Goal: Information Seeking & Learning: Learn about a topic

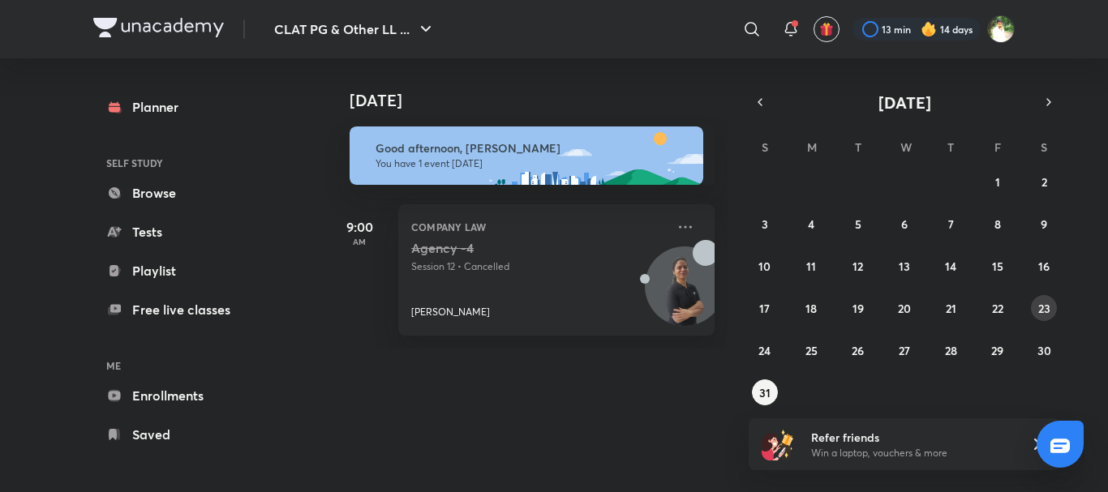
click at [1040, 303] on abbr "23" at bounding box center [1044, 308] width 12 height 15
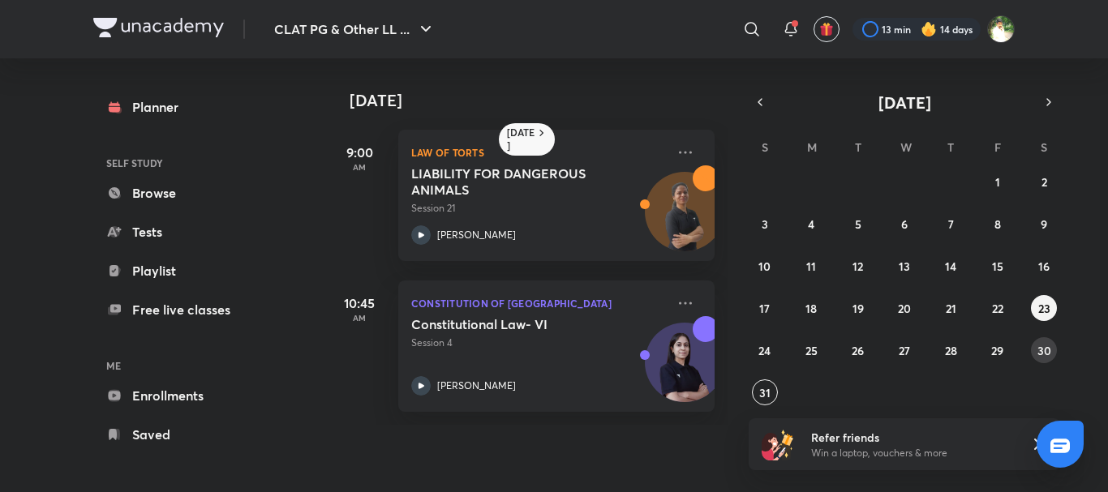
click at [1044, 351] on abbr "30" at bounding box center [1044, 350] width 14 height 15
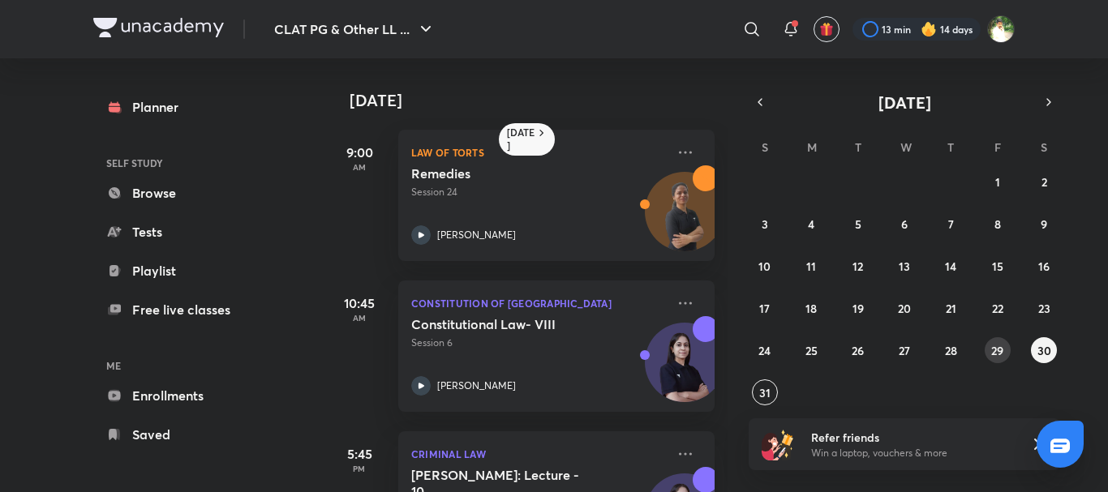
click at [992, 348] on abbr "29" at bounding box center [997, 350] width 12 height 15
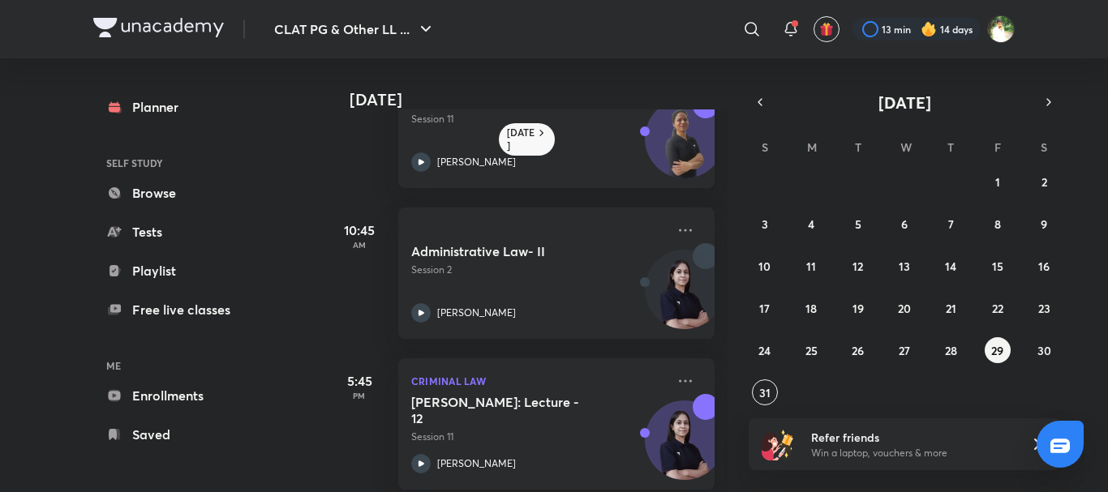
scroll to position [77, 0]
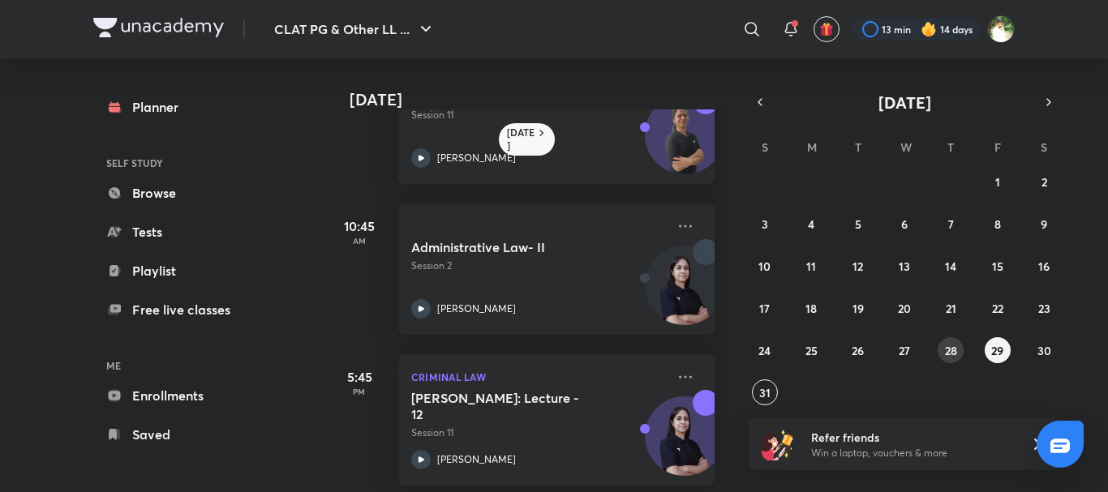
click at [942, 354] on button "28" at bounding box center [951, 350] width 26 height 26
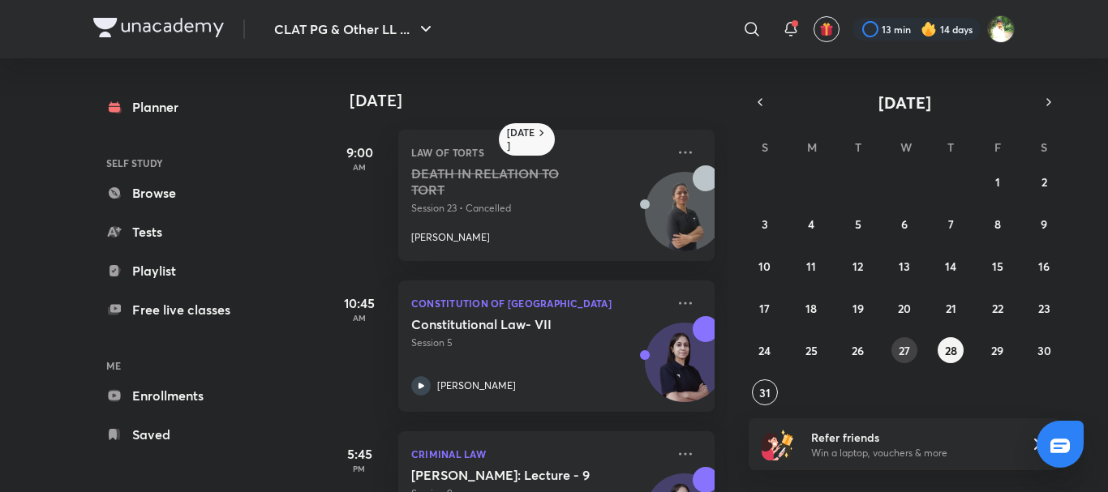
click at [899, 347] on abbr "27" at bounding box center [904, 350] width 11 height 15
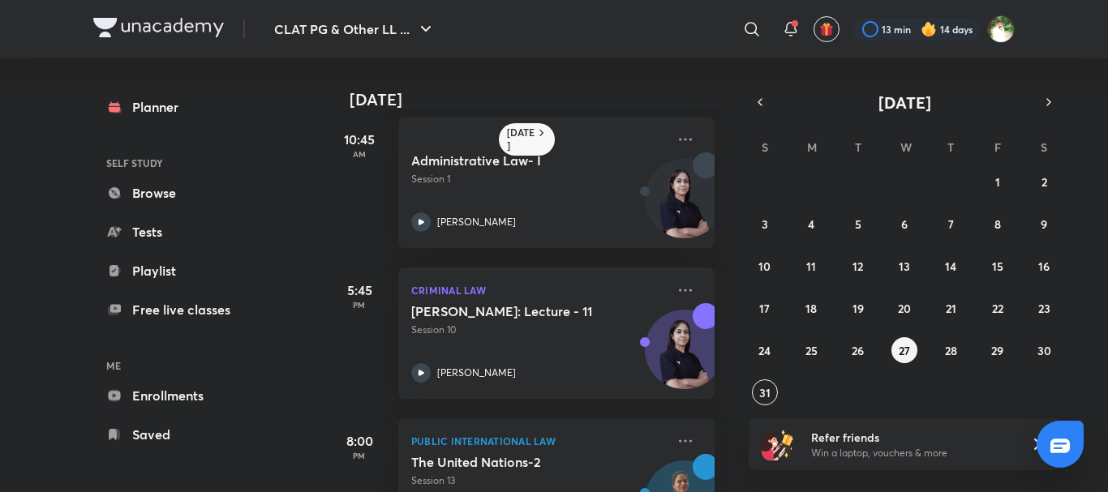
scroll to position [174, 0]
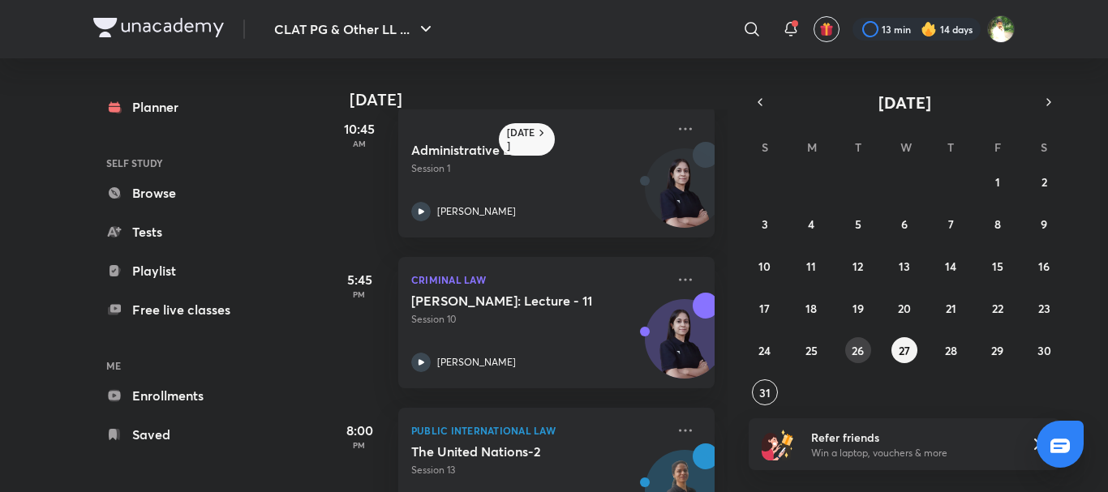
click at [854, 350] on abbr "26" at bounding box center [858, 350] width 12 height 15
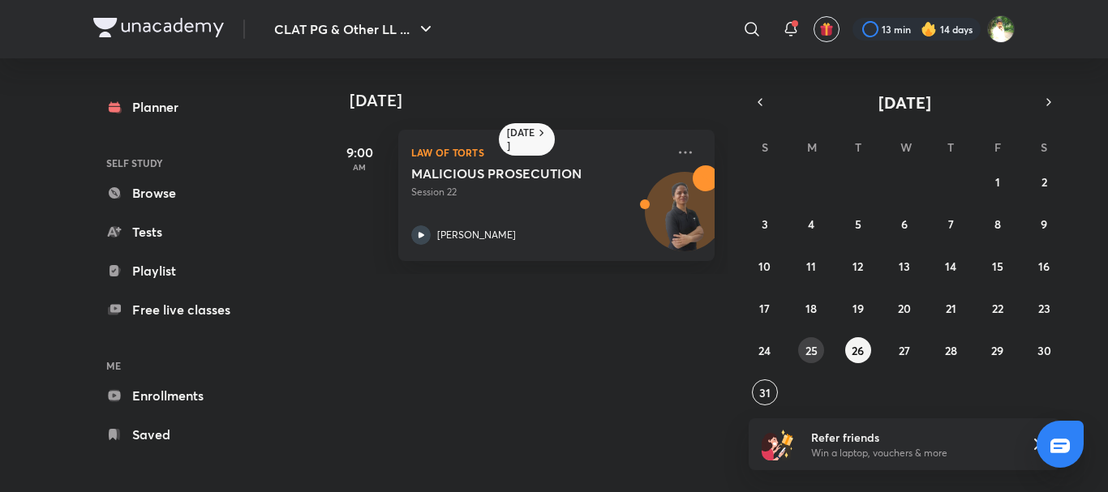
click at [817, 350] on abbr "25" at bounding box center [811, 350] width 12 height 15
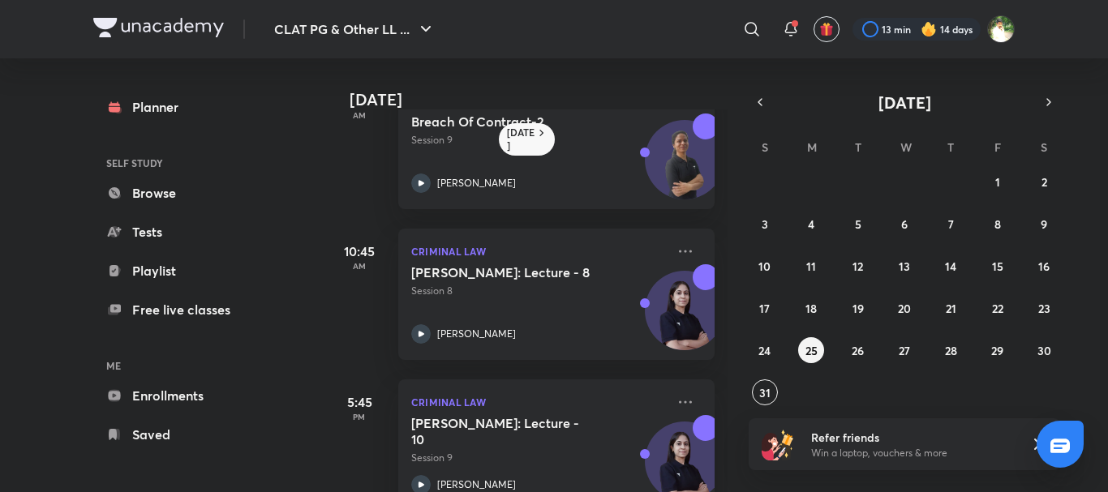
scroll to position [75, 0]
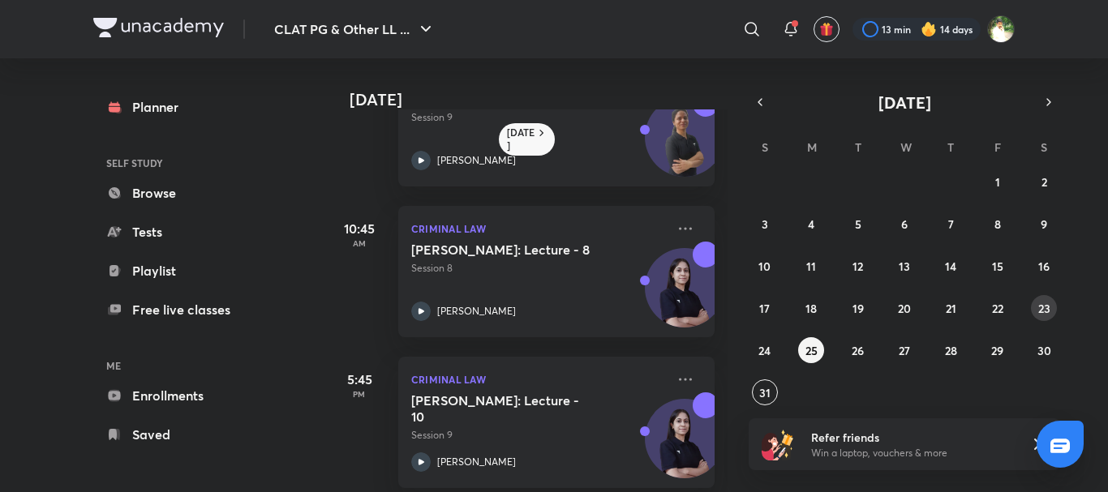
click at [1046, 307] on abbr "23" at bounding box center [1044, 308] width 12 height 15
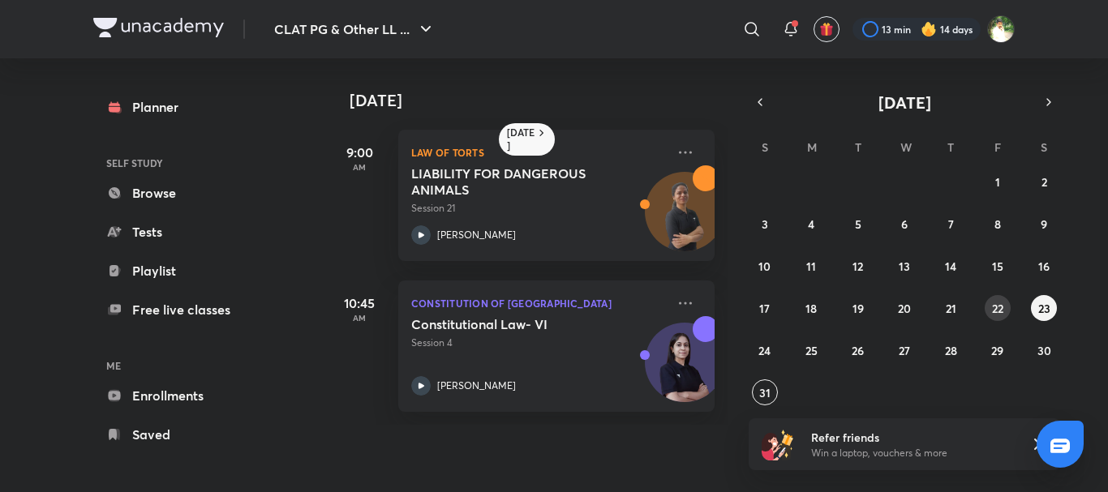
click at [1006, 309] on button "22" at bounding box center [998, 308] width 26 height 26
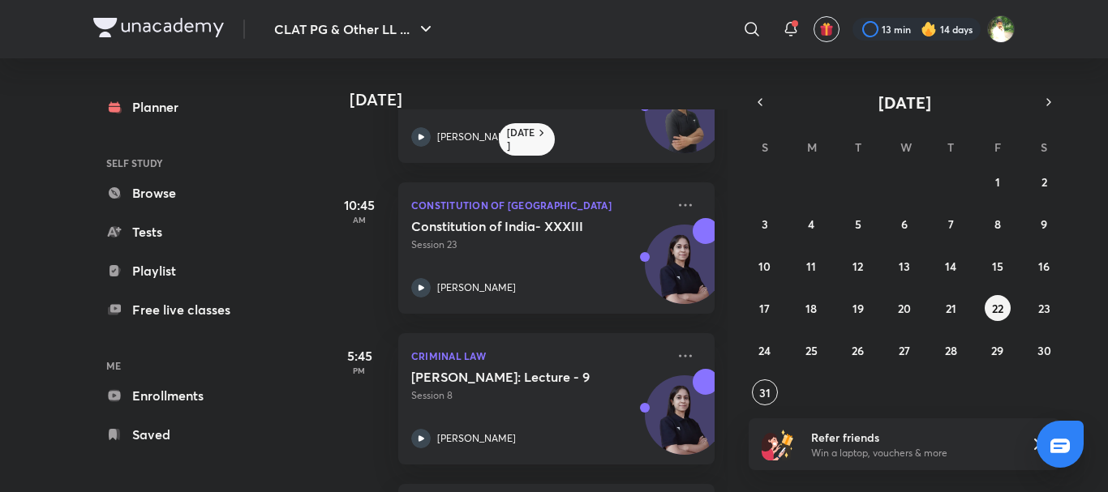
scroll to position [103, 0]
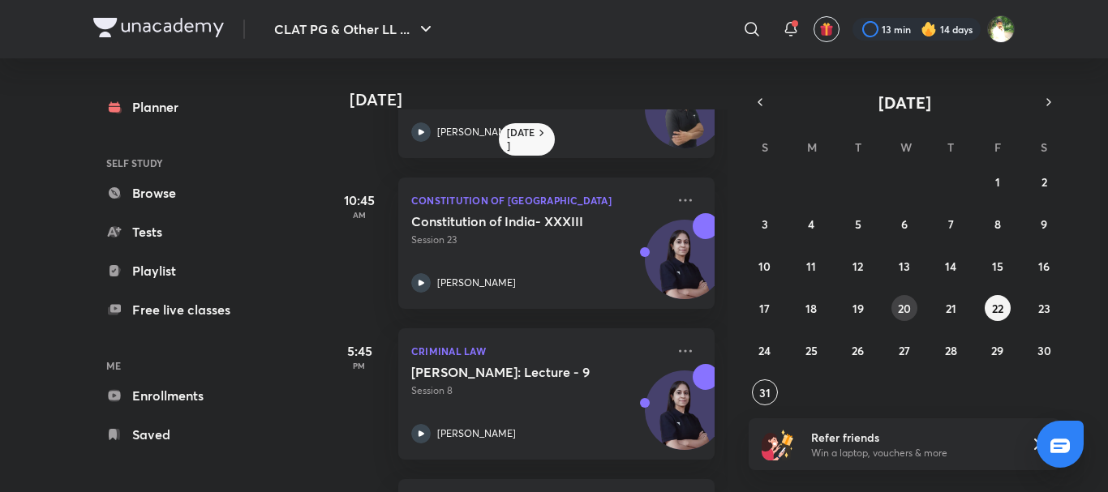
click at [902, 307] on abbr "20" at bounding box center [904, 308] width 13 height 15
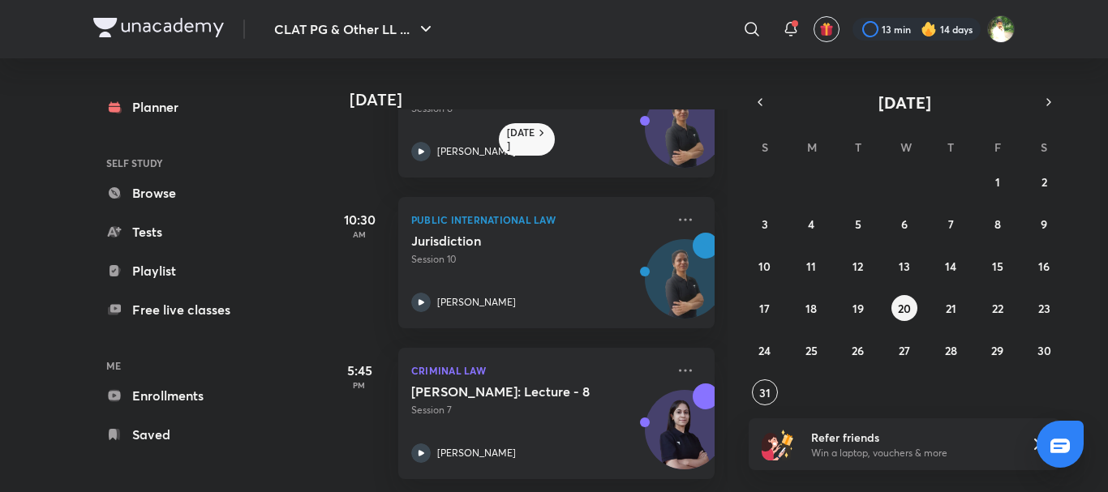
scroll to position [90, 0]
click at [817, 306] on button "18" at bounding box center [811, 308] width 26 height 26
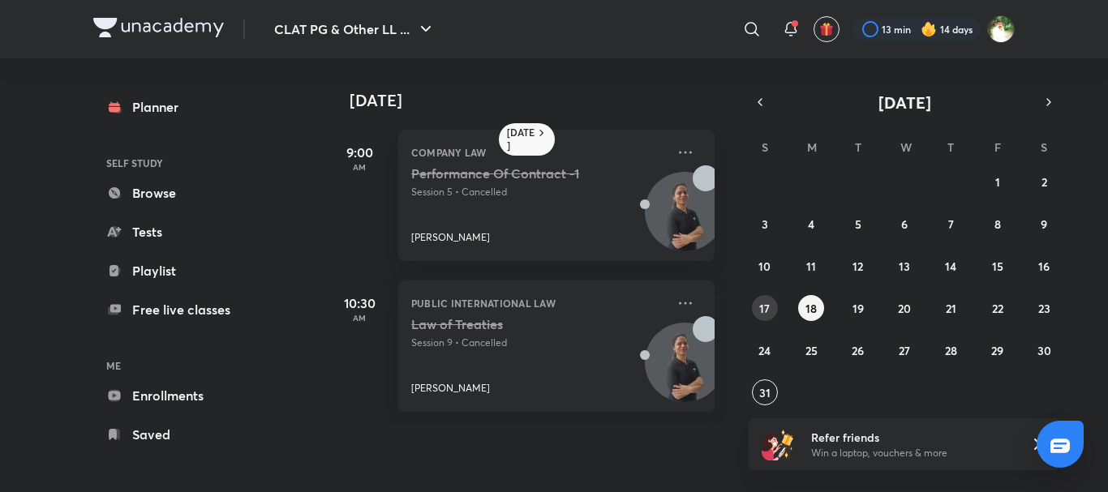
click at [757, 311] on button "17" at bounding box center [765, 308] width 26 height 26
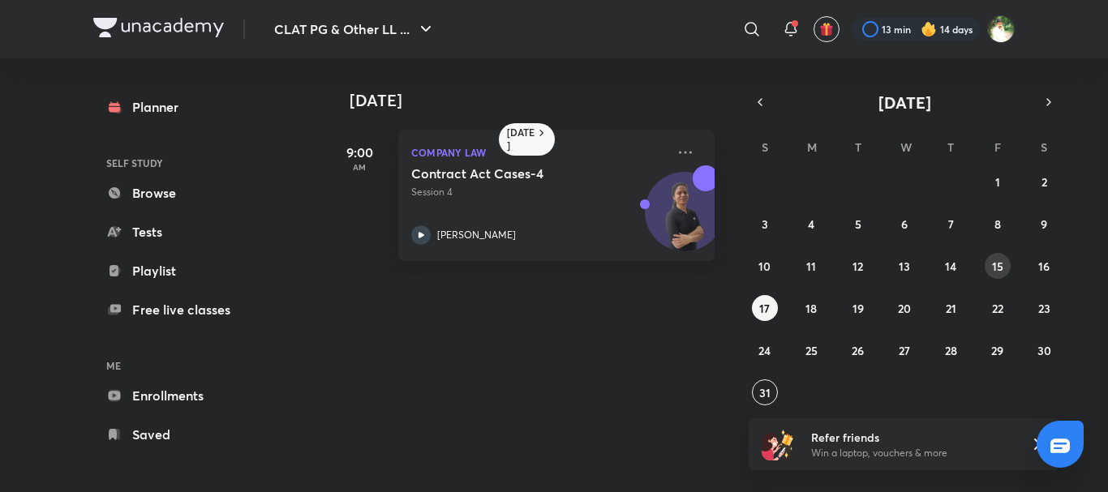
click at [998, 260] on abbr "15" at bounding box center [997, 266] width 11 height 15
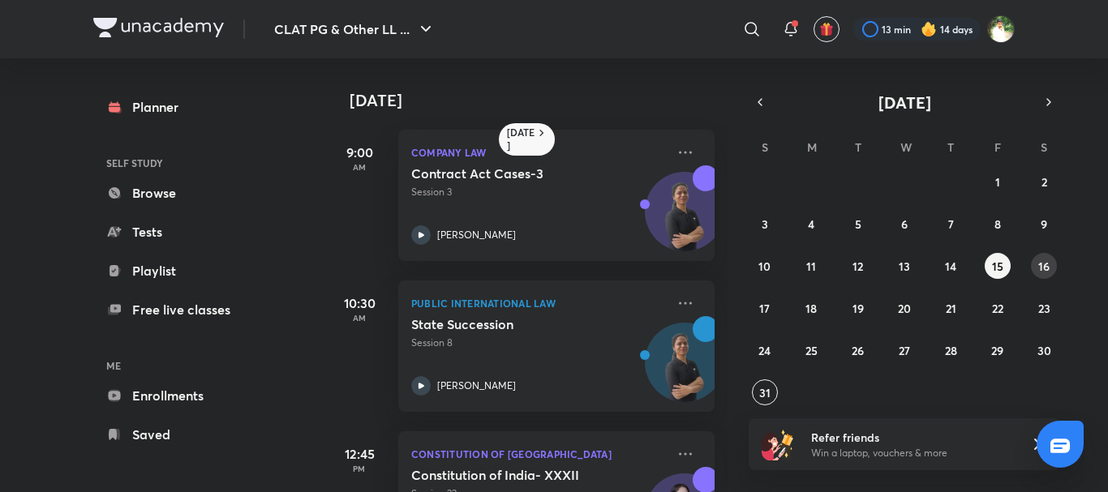
click at [1041, 260] on abbr "16" at bounding box center [1043, 266] width 11 height 15
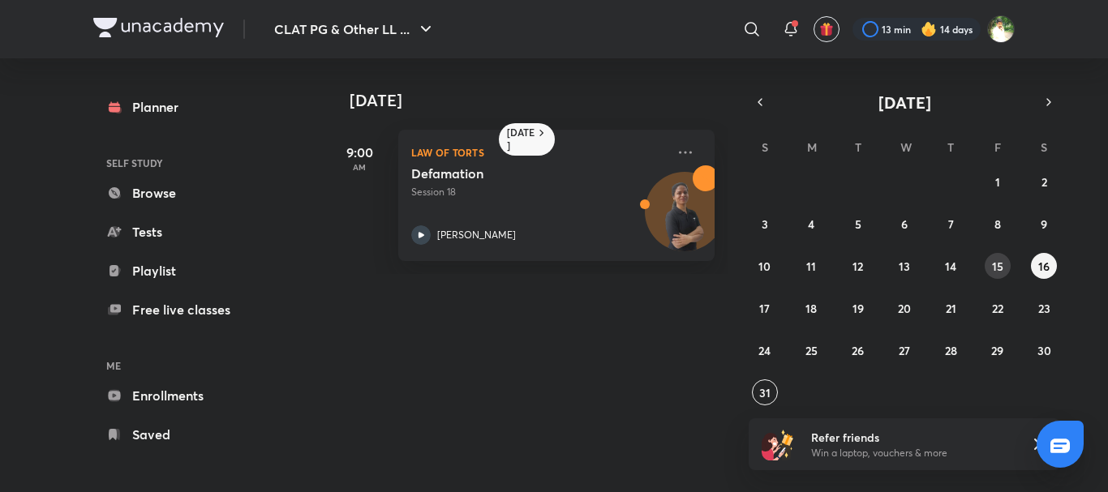
click at [989, 277] on div "27 28 29 30 31 1 2 3 4 5 6 7 8 9 10 11 12 13 14 15 16 17 18 19 20 21 22 23 24 2…" at bounding box center [904, 287] width 311 height 237
click at [1000, 263] on abbr "15" at bounding box center [997, 266] width 11 height 15
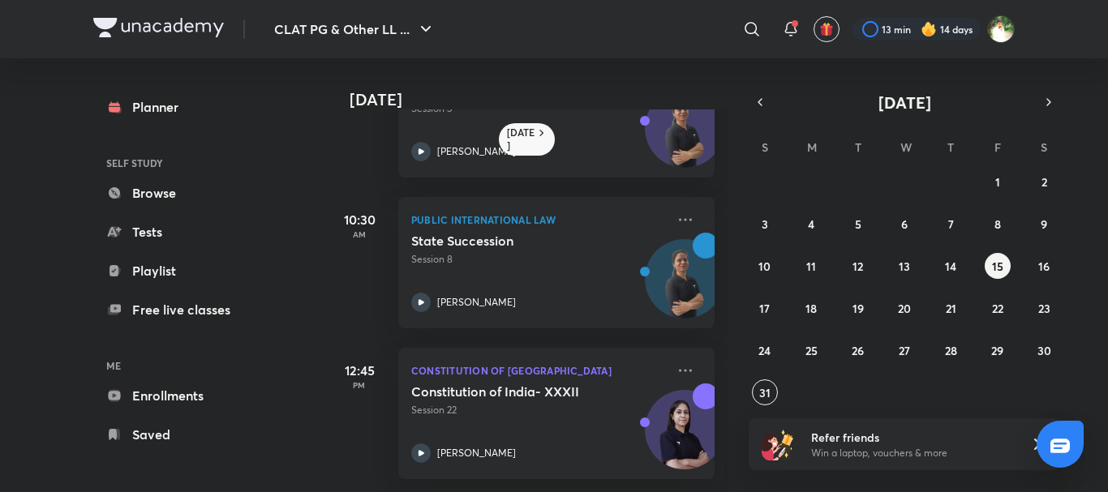
scroll to position [96, 0]
click at [949, 265] on abbr "14" at bounding box center [950, 266] width 11 height 15
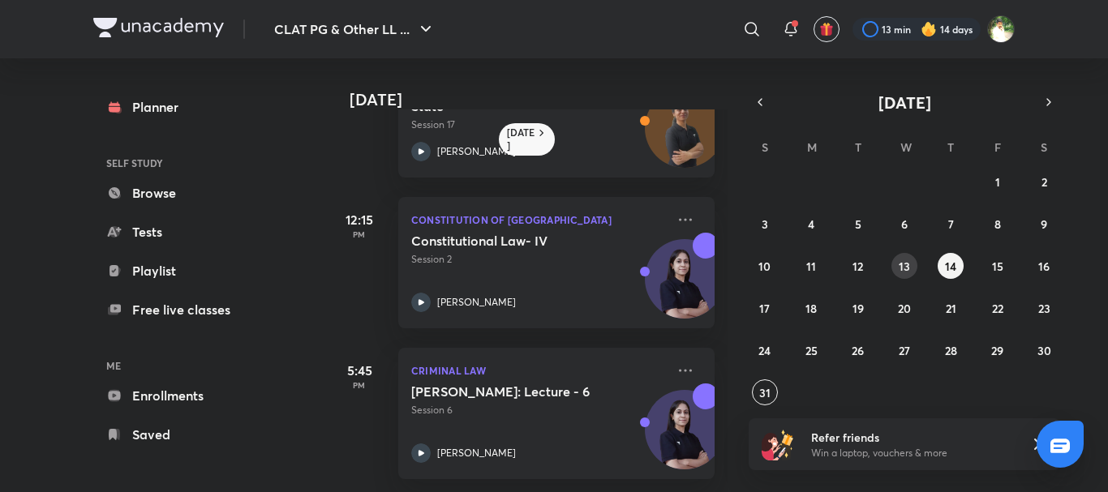
click at [899, 263] on abbr "13" at bounding box center [904, 266] width 11 height 15
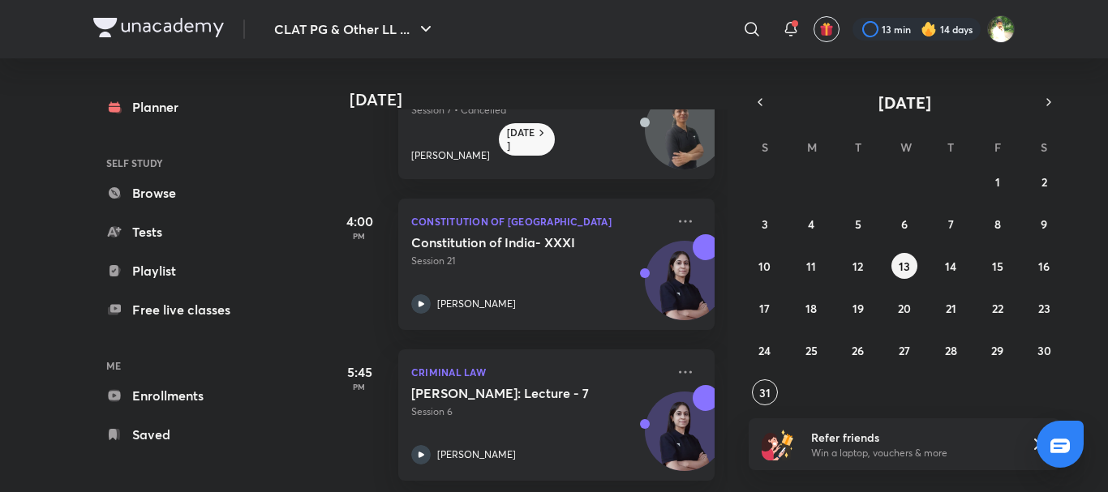
scroll to position [247, 0]
click at [803, 266] on button "11" at bounding box center [811, 266] width 26 height 26
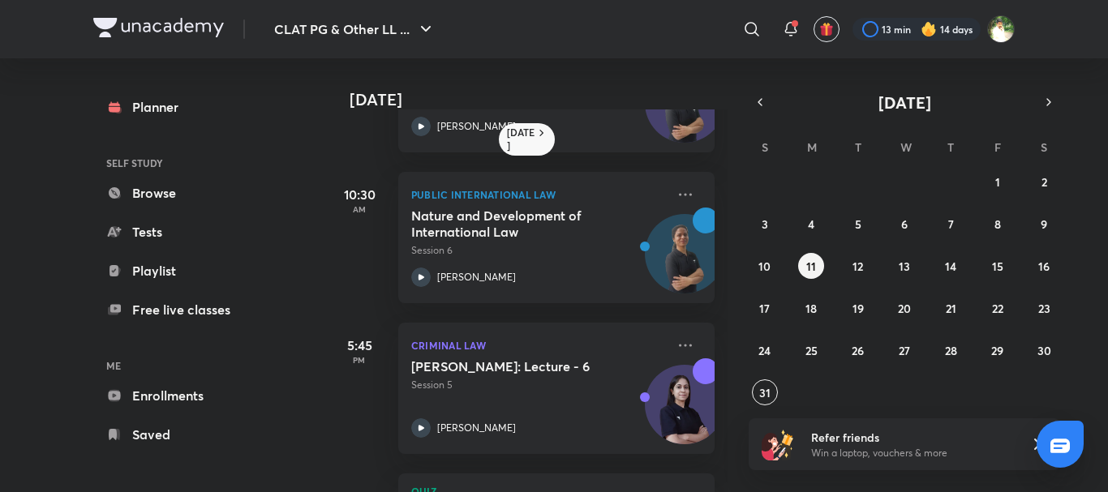
scroll to position [111, 0]
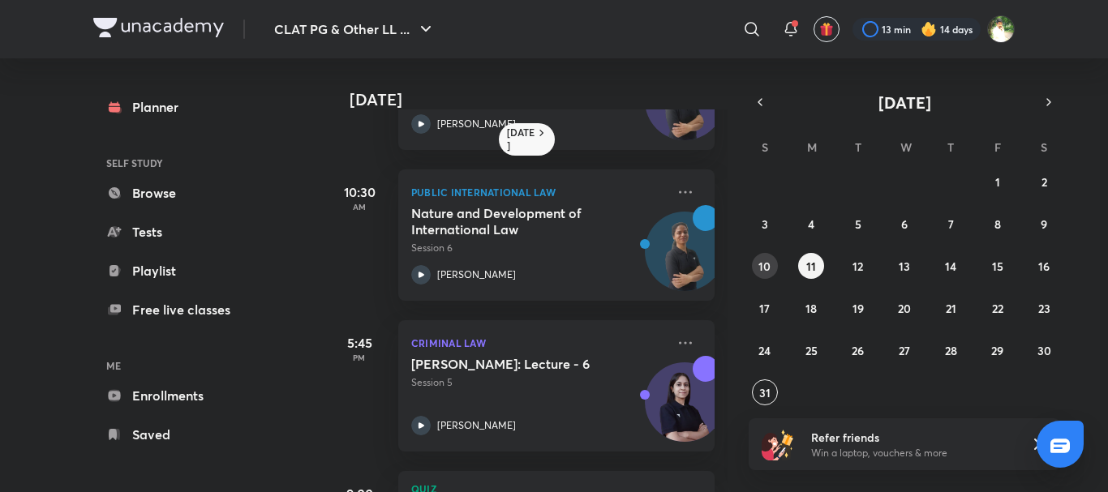
click at [762, 266] on abbr "10" at bounding box center [764, 266] width 12 height 15
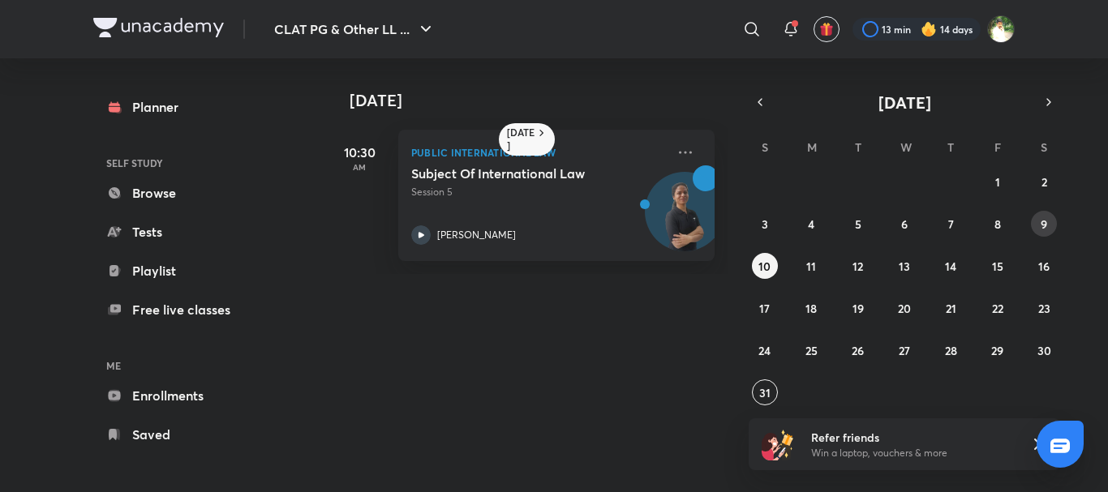
click at [1043, 232] on button "9" at bounding box center [1044, 224] width 26 height 26
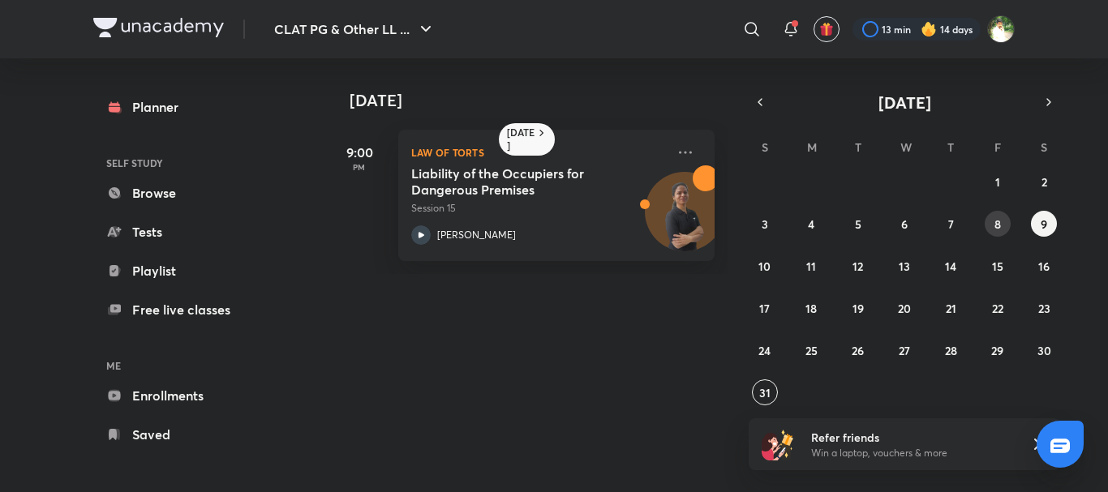
click at [997, 227] on abbr "8" at bounding box center [997, 224] width 6 height 15
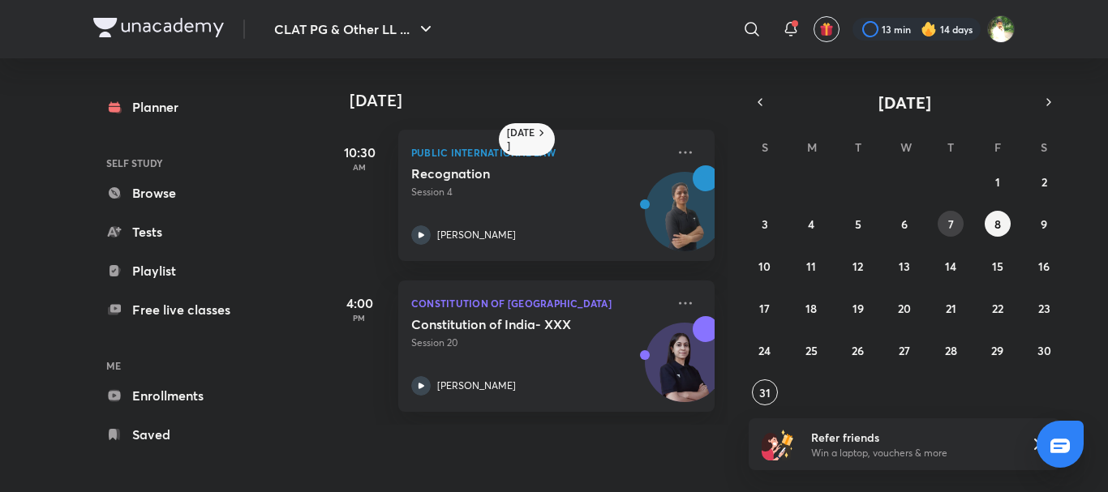
click at [942, 224] on button "7" at bounding box center [951, 224] width 26 height 26
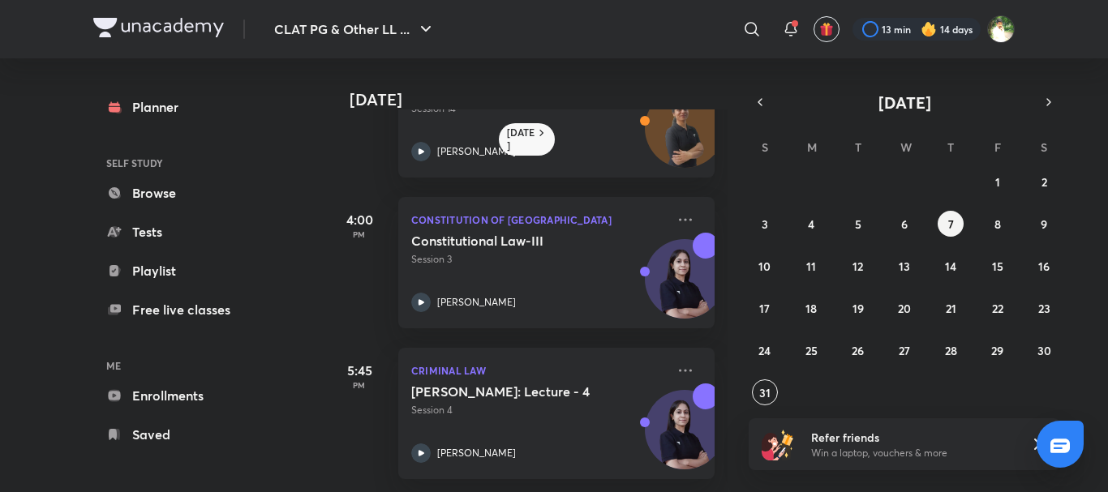
scroll to position [96, 0]
click at [912, 228] on button "6" at bounding box center [904, 224] width 26 height 26
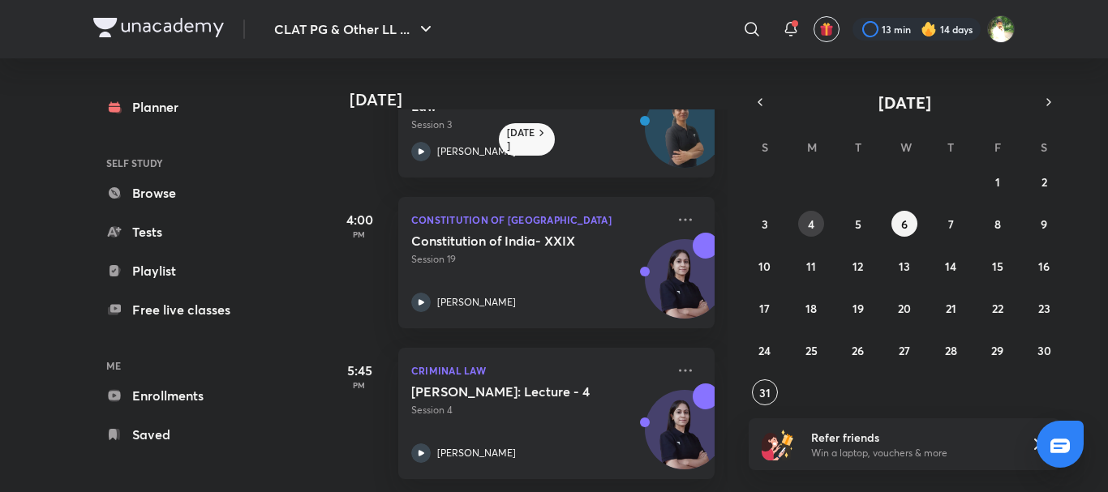
click at [813, 217] on abbr "4" at bounding box center [811, 224] width 6 height 15
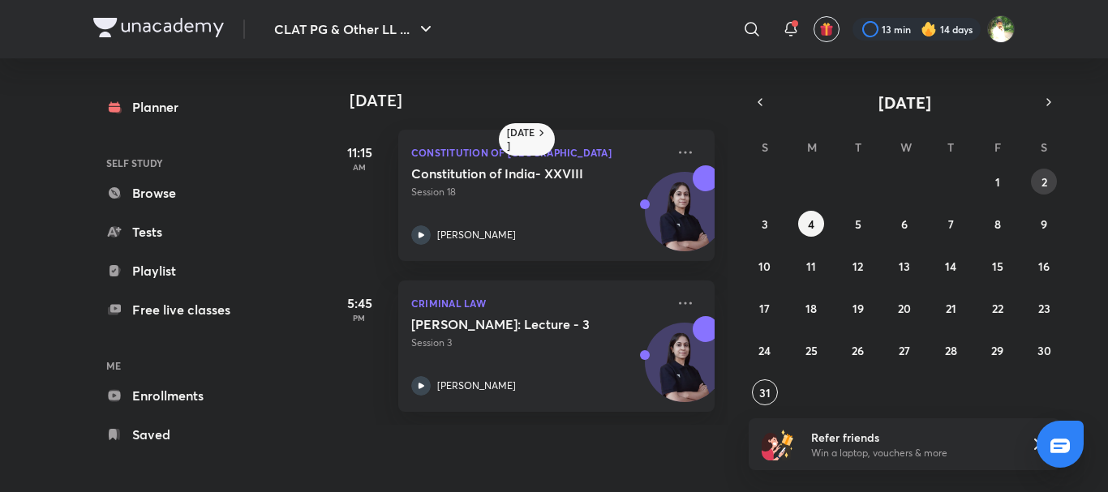
click at [1039, 182] on button "2" at bounding box center [1044, 182] width 26 height 26
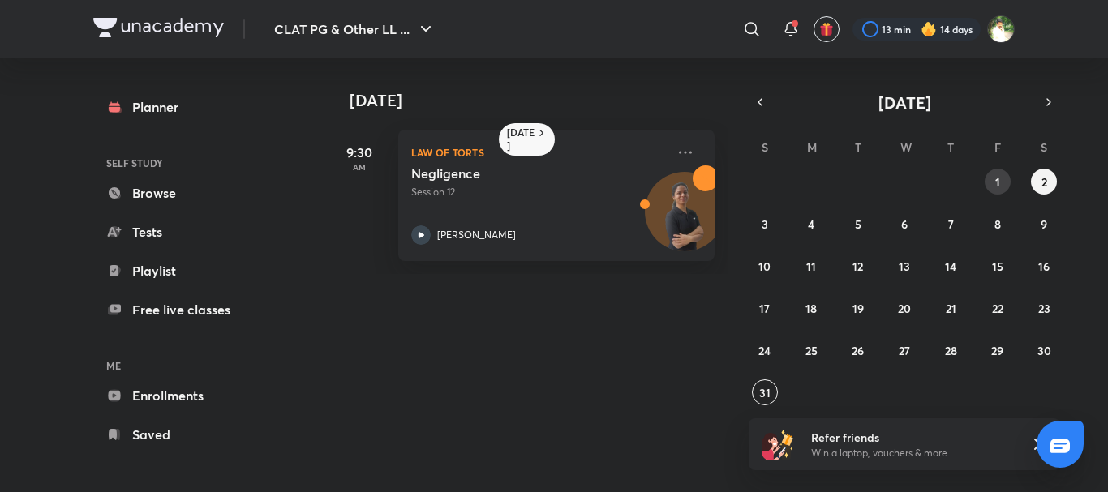
click at [996, 180] on abbr "1" at bounding box center [997, 181] width 5 height 15
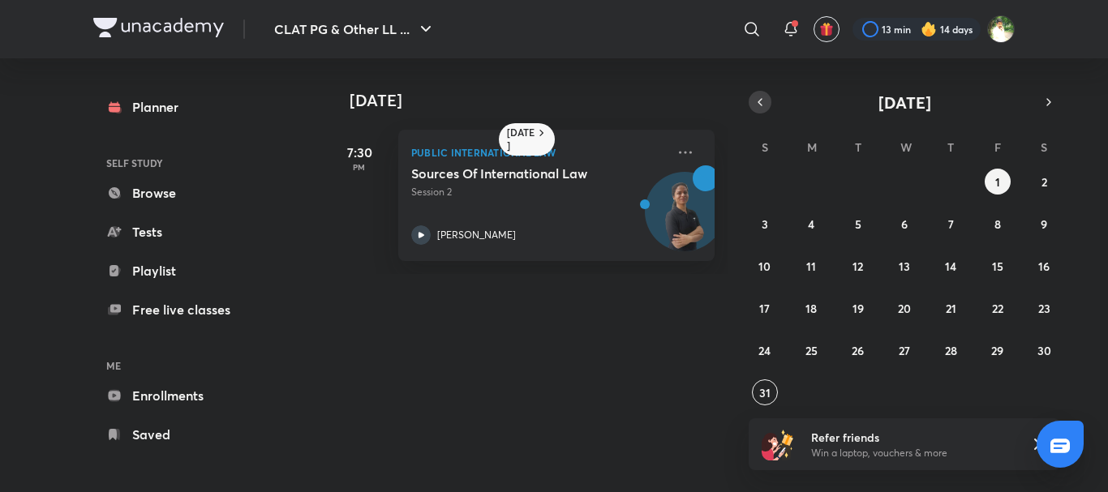
click at [758, 98] on icon "button" at bounding box center [759, 102] width 13 height 15
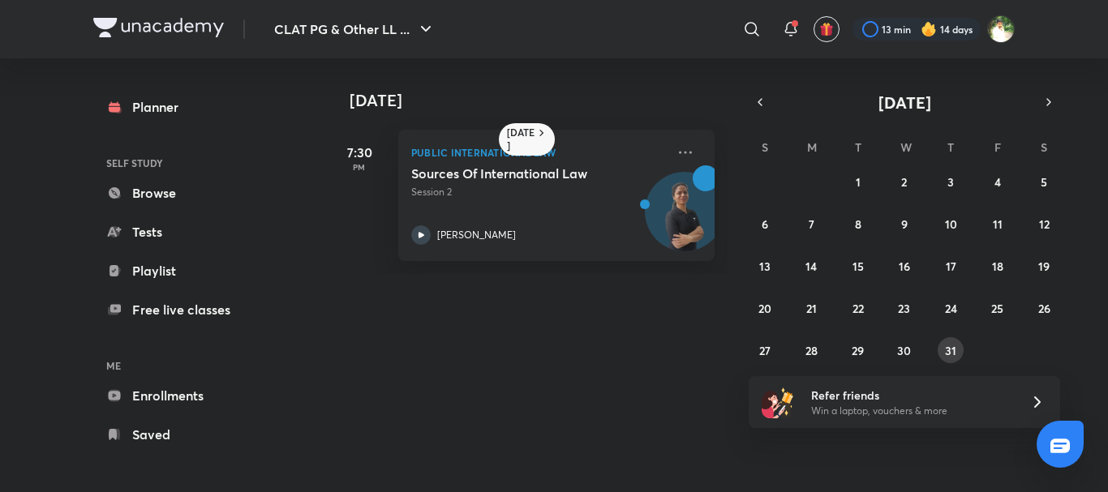
click at [949, 351] on abbr "31" at bounding box center [950, 350] width 11 height 15
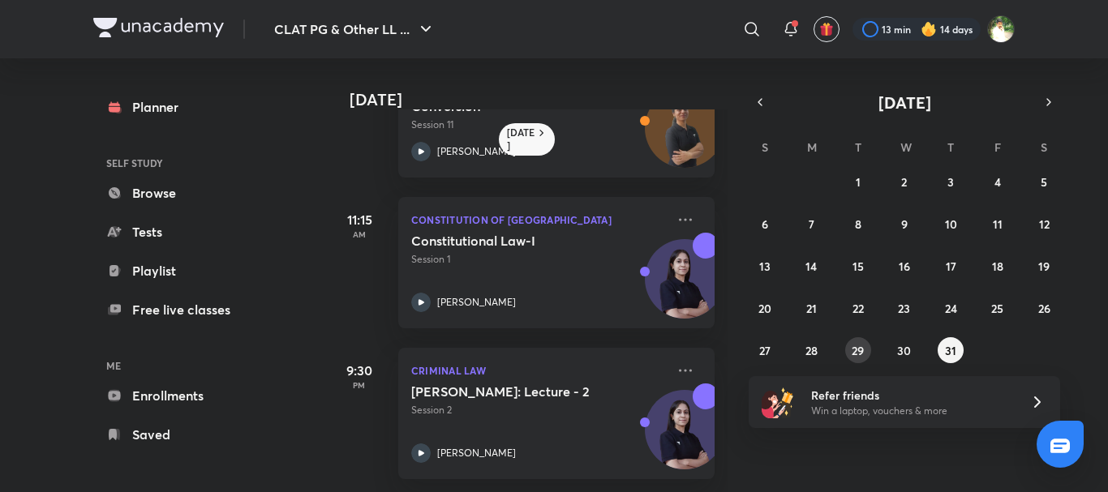
click at [853, 361] on button "29" at bounding box center [858, 350] width 26 height 26
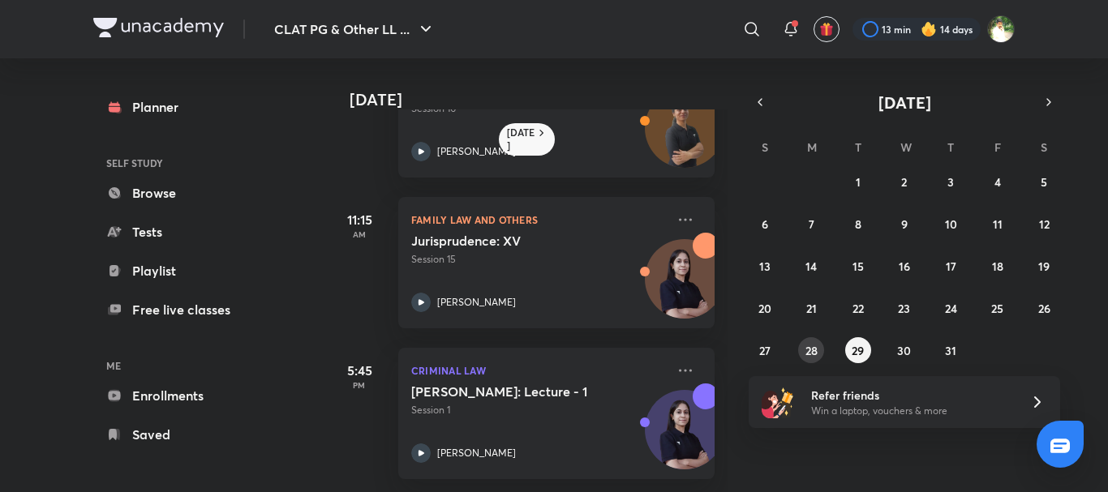
click at [814, 343] on abbr "28" at bounding box center [811, 350] width 12 height 15
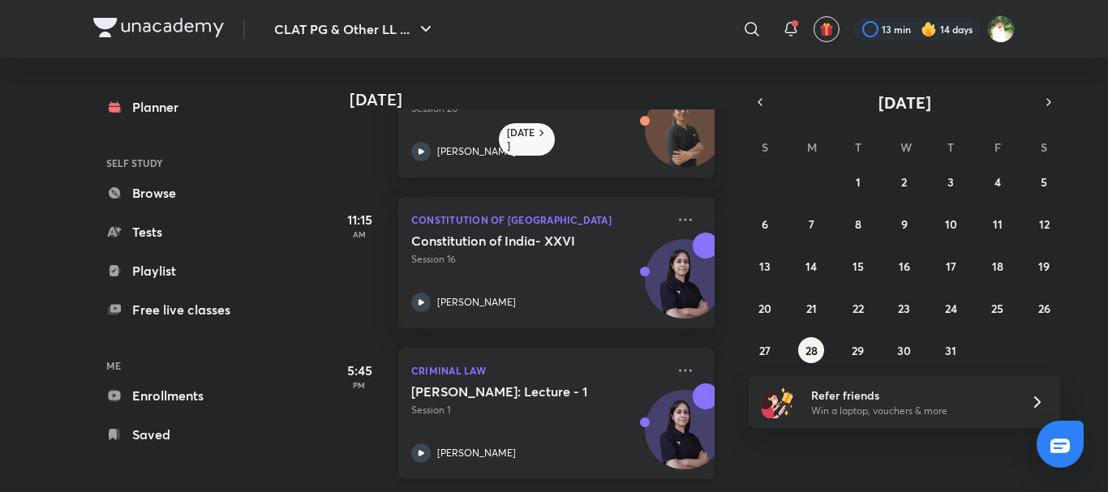
click at [525, 398] on h5 "[PERSON_NAME]: Lecture - 1" at bounding box center [512, 392] width 202 height 16
click at [561, 416] on p "Session 1" at bounding box center [538, 410] width 255 height 15
